Goal: Information Seeking & Learning: Learn about a topic

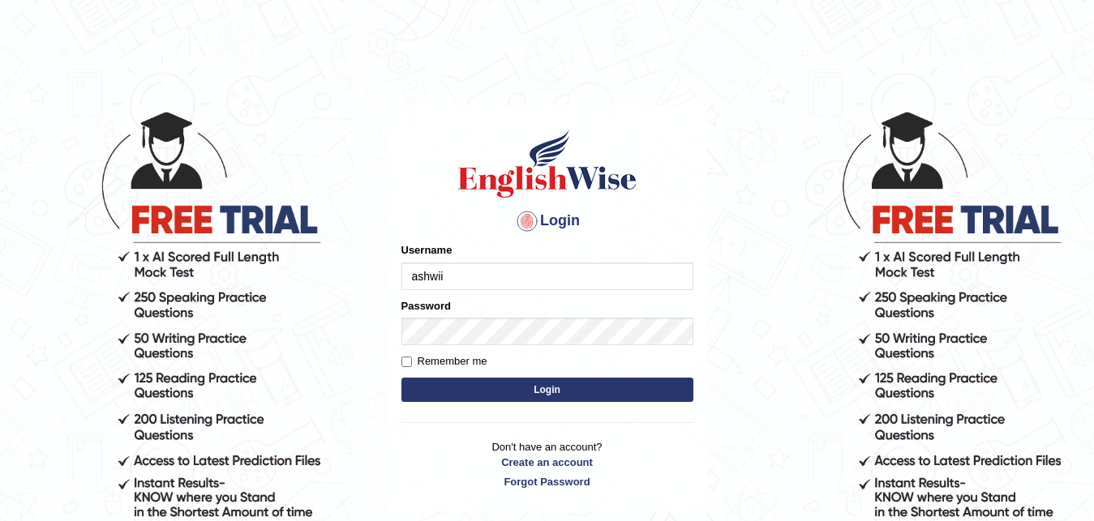
type input "ashwii"
click at [523, 384] on button "Login" at bounding box center [547, 390] width 292 height 24
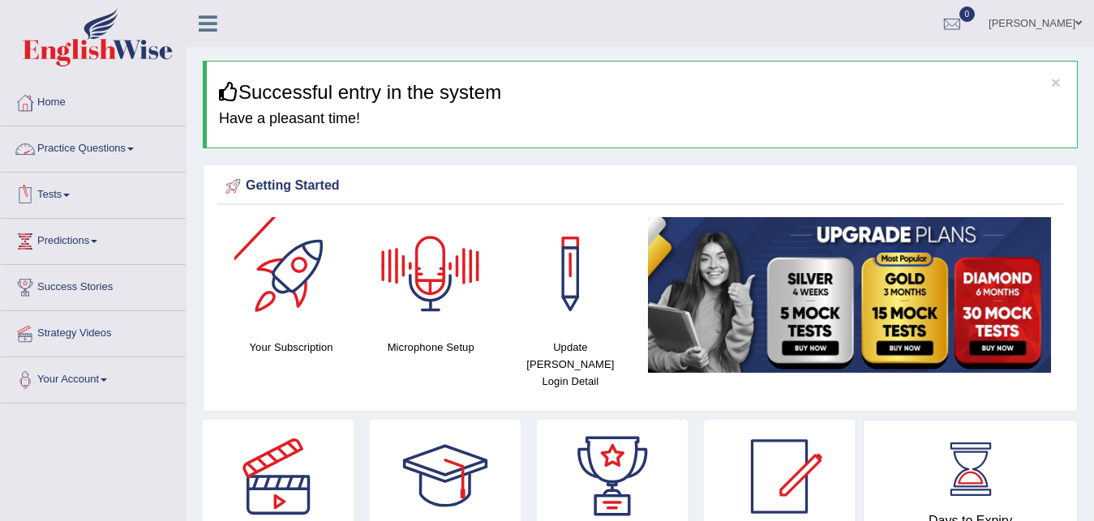
click at [100, 143] on link "Practice Questions" at bounding box center [93, 147] width 185 height 41
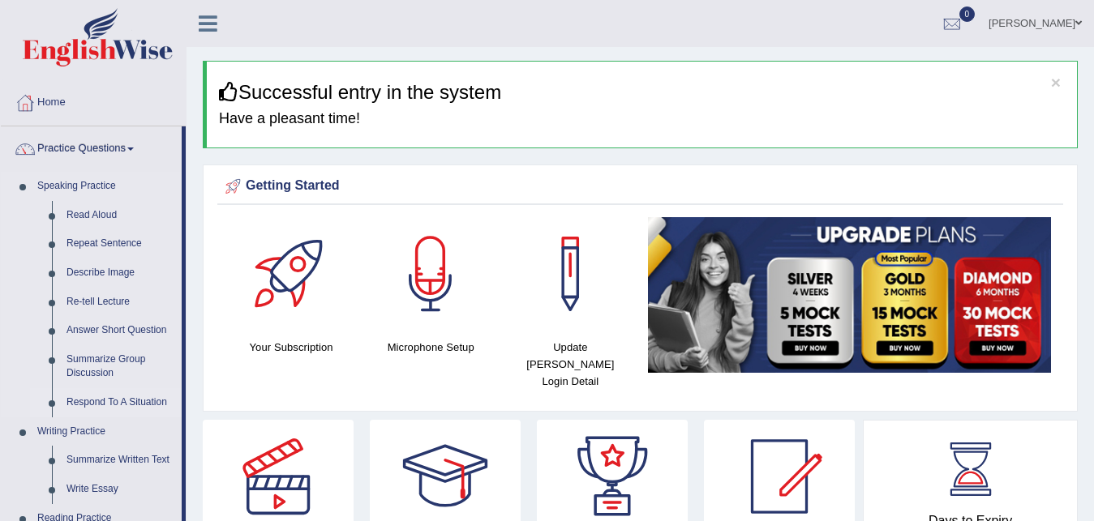
click at [122, 397] on link "Respond To A Situation" at bounding box center [120, 402] width 122 height 29
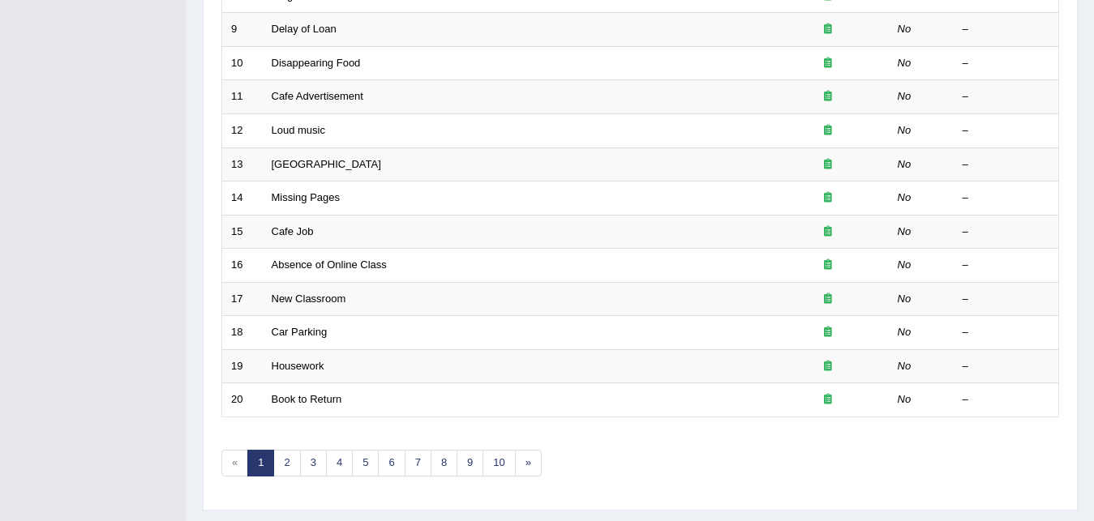
scroll to position [513, 0]
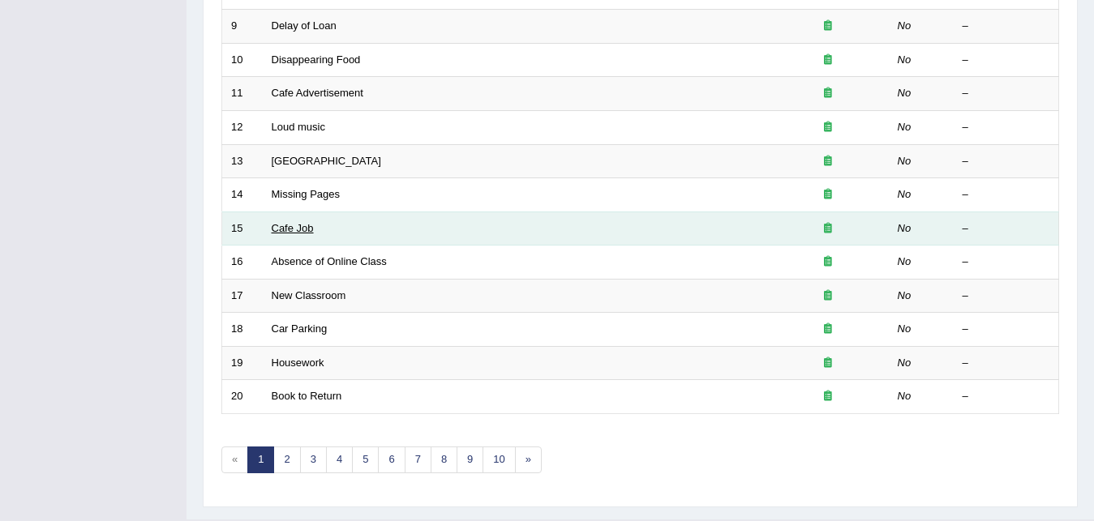
click at [289, 227] on link "Cafe Job" at bounding box center [293, 228] width 42 height 12
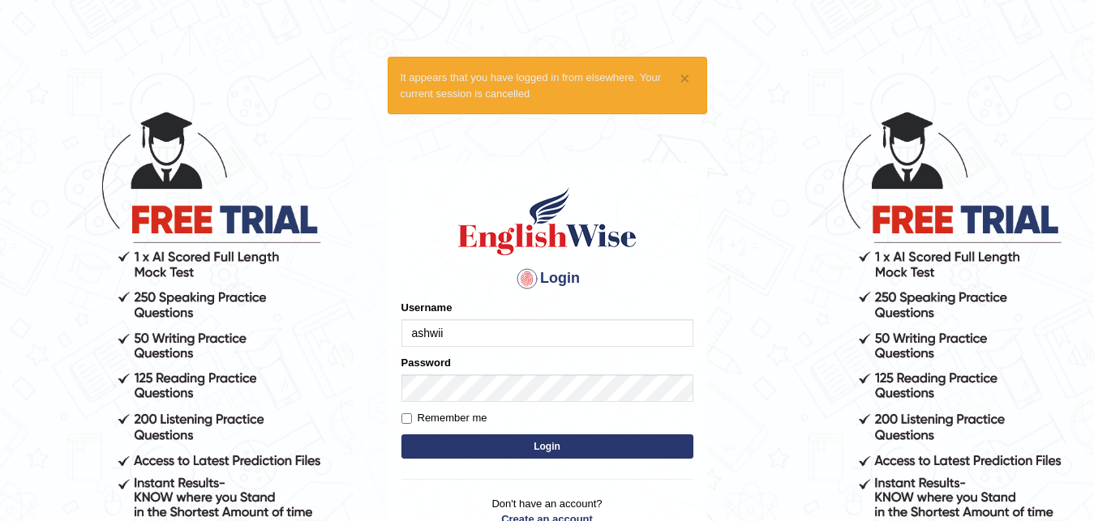
click at [543, 441] on button "Login" at bounding box center [547, 447] width 292 height 24
